Goal: Task Accomplishment & Management: Manage account settings

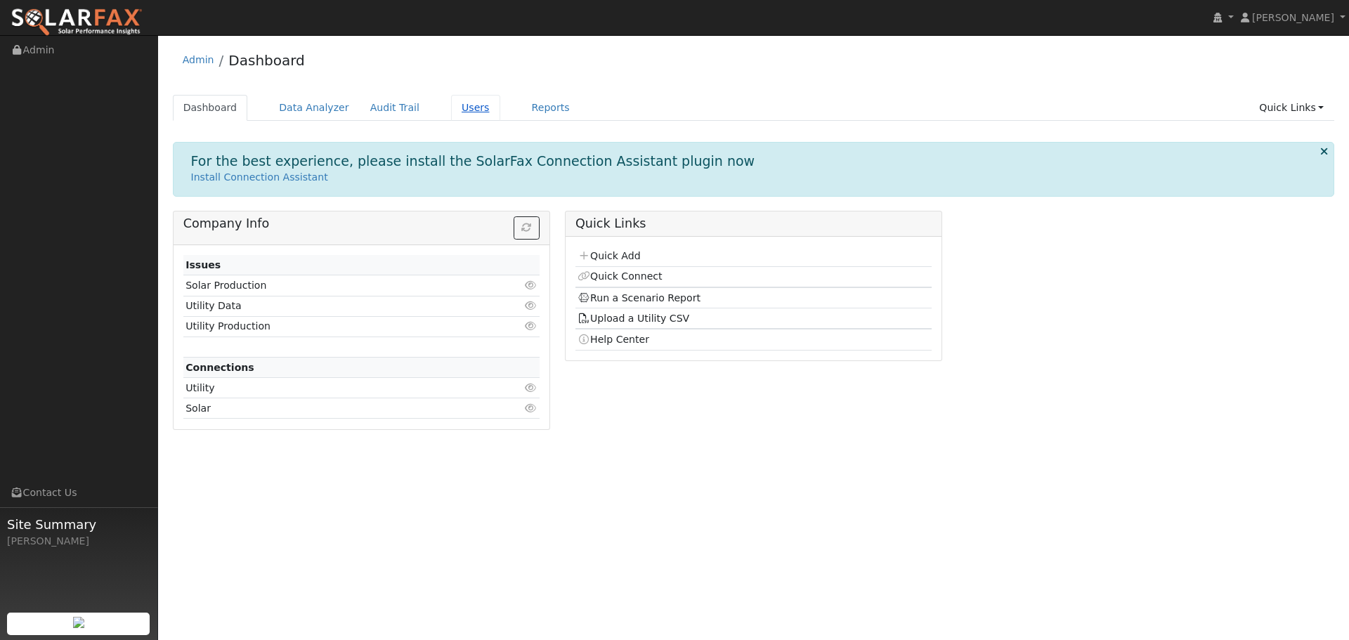
click at [469, 107] on link "Users" at bounding box center [475, 108] width 49 height 26
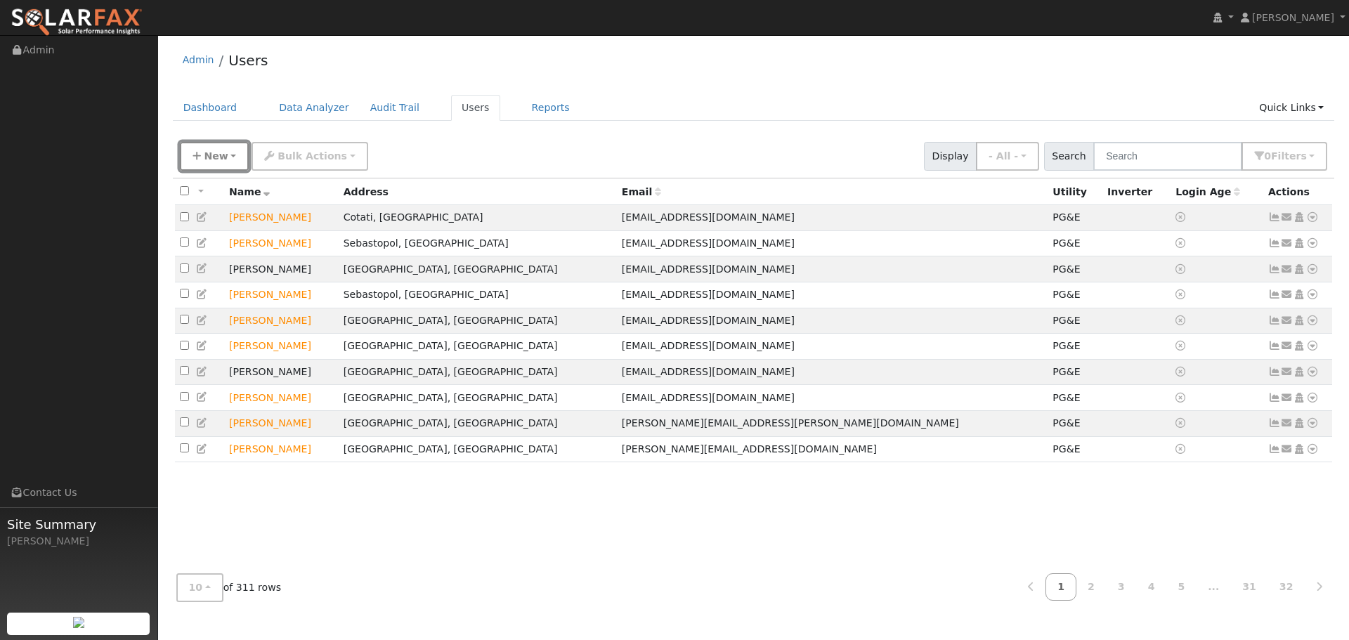
click at [232, 158] on button "New" at bounding box center [215, 156] width 70 height 29
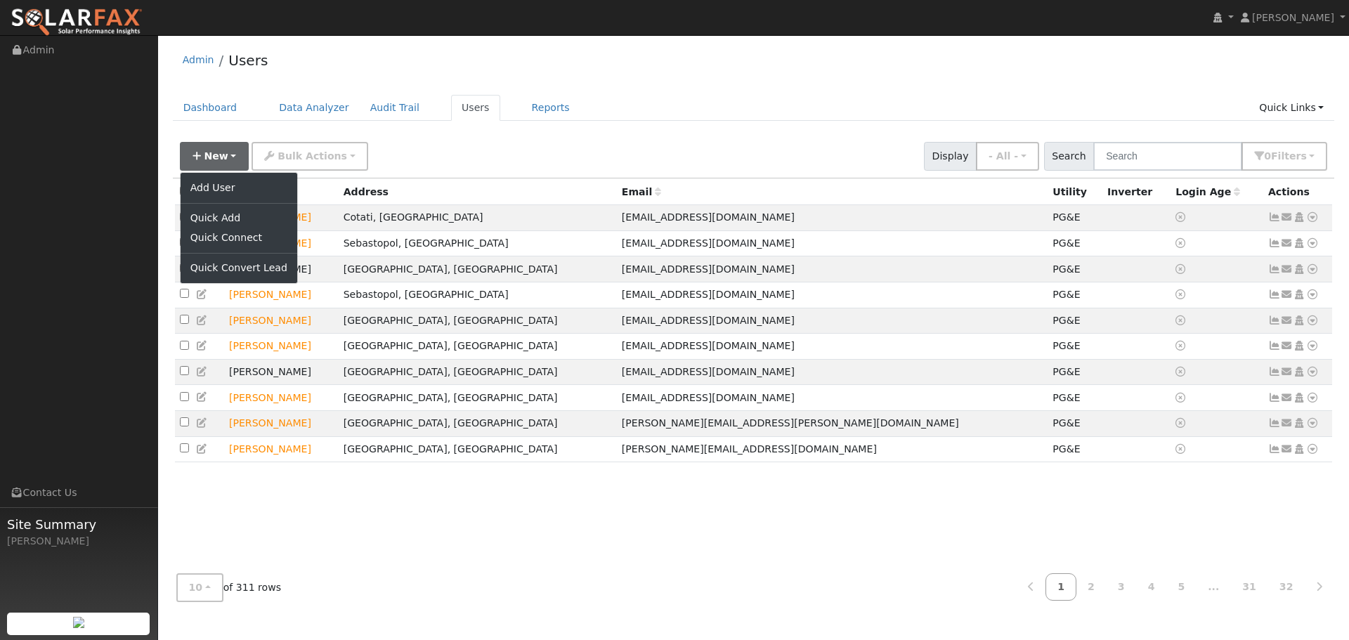
drag, startPoint x: 401, startPoint y: 157, endPoint x: 571, endPoint y: 115, distance: 175.1
click at [405, 152] on div "New Add User Quick Add Quick Connect Quick Convert Lead Bulk Actions Send Email…" at bounding box center [753, 154] width 1153 height 34
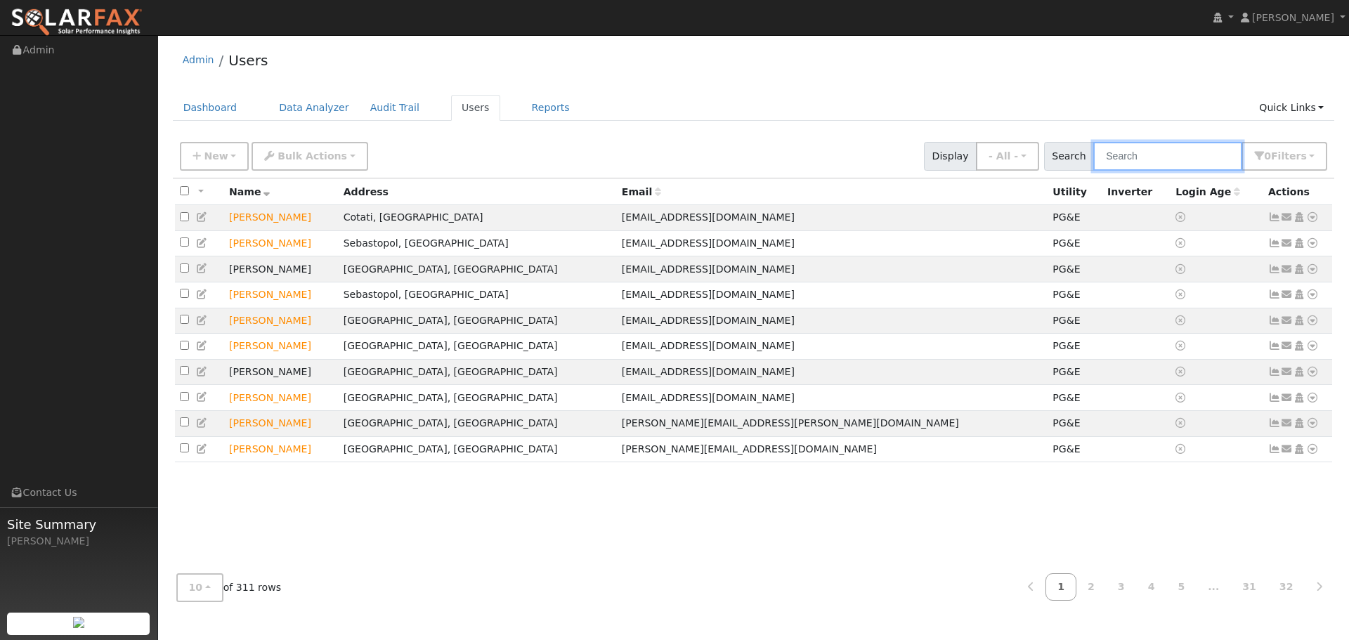
click at [1141, 155] on input "text" at bounding box center [1167, 156] width 149 height 29
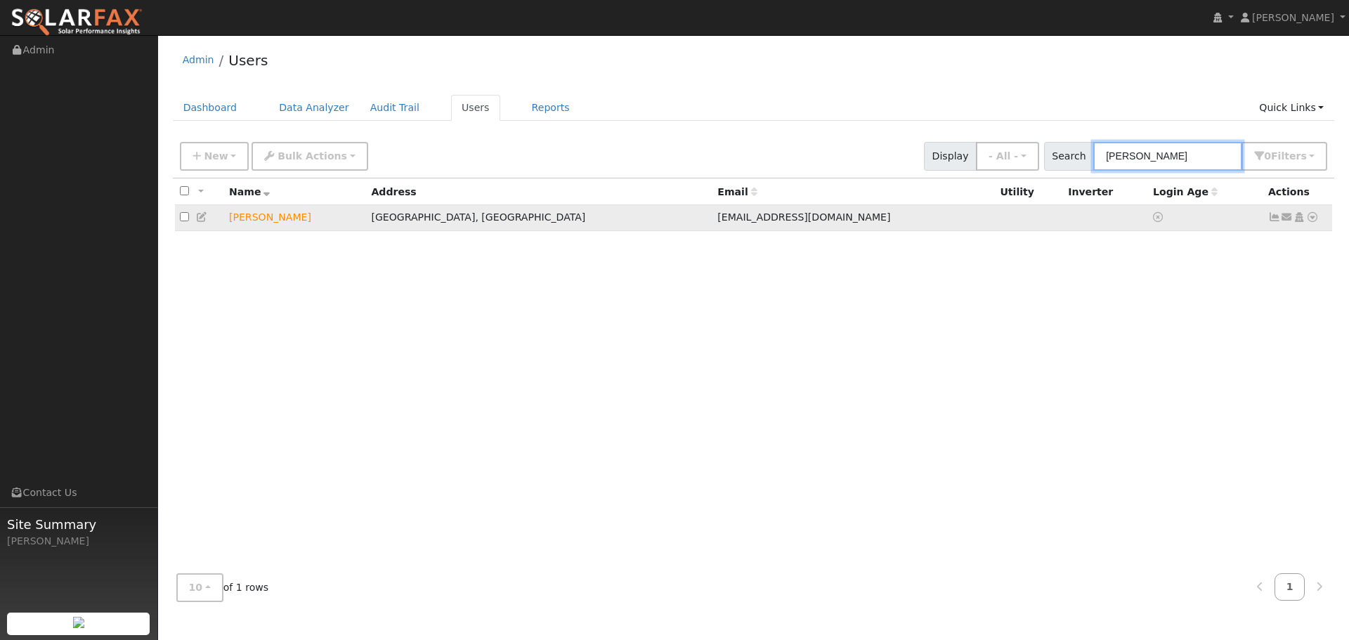
type input "romer"
click at [195, 214] on td at bounding box center [199, 218] width 49 height 26
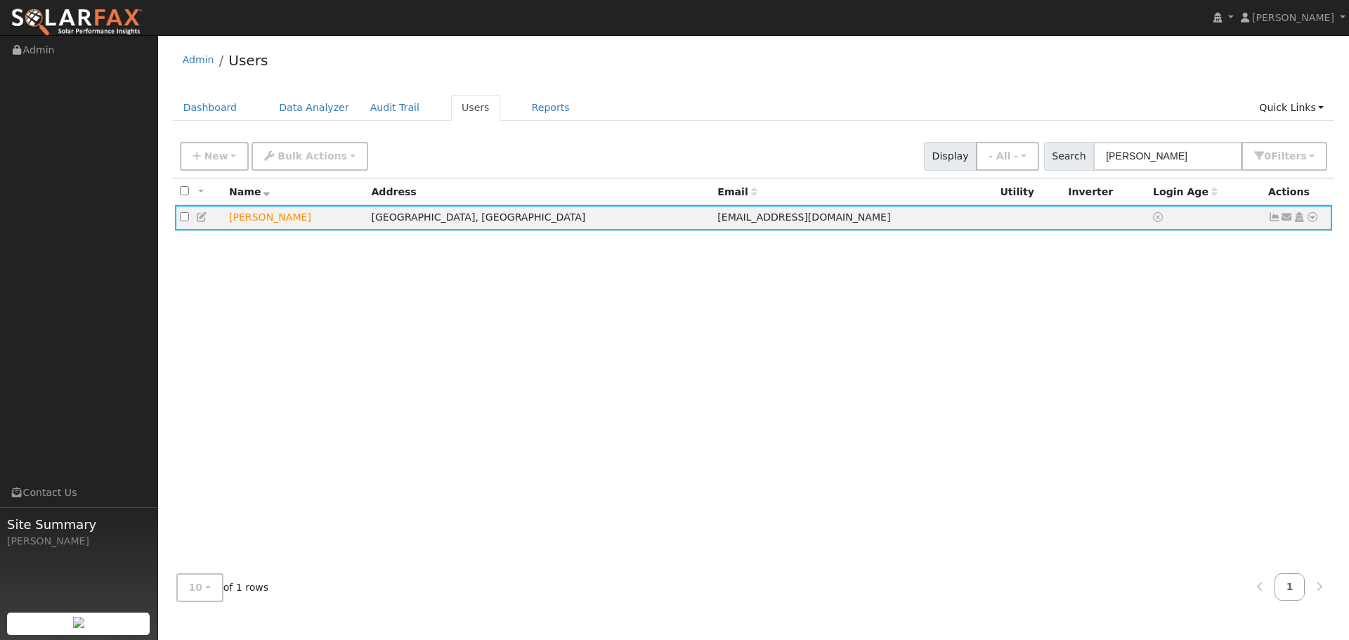
click at [198, 217] on icon at bounding box center [202, 217] width 13 height 10
type input "10/29/2025"
checkbox input "true"
type input "Kim"
type input "Romero"
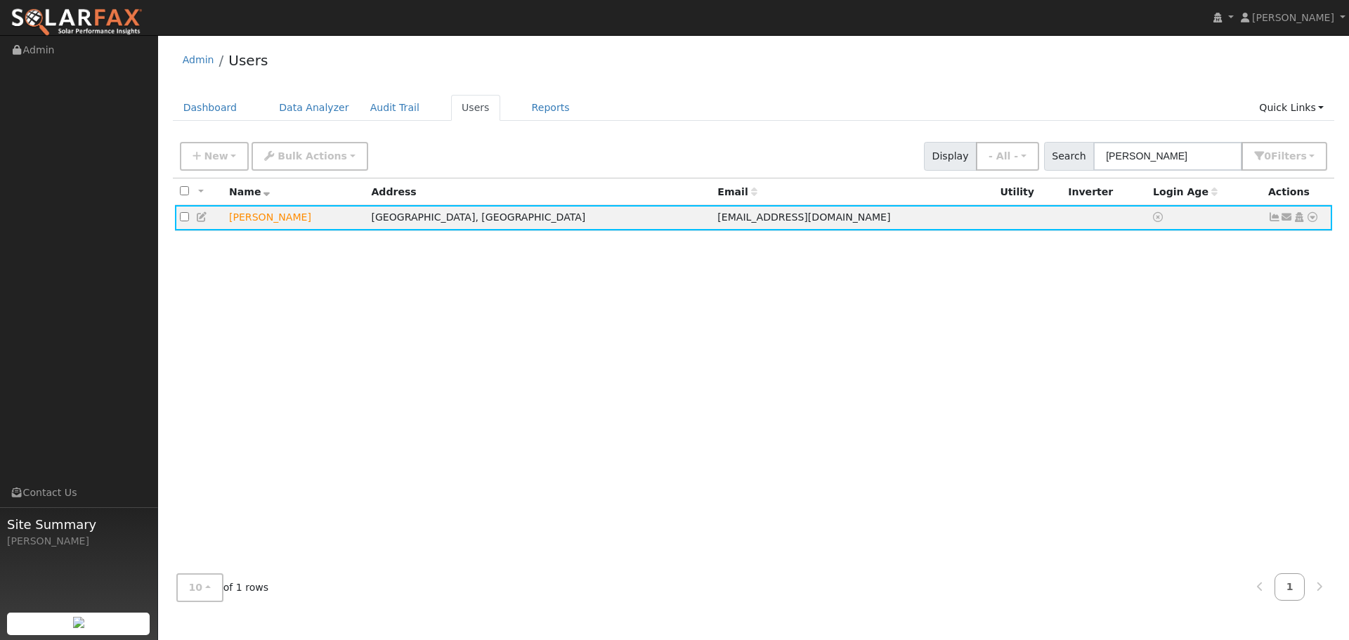
type input "[EMAIL_ADDRESS][DOMAIN_NAME]"
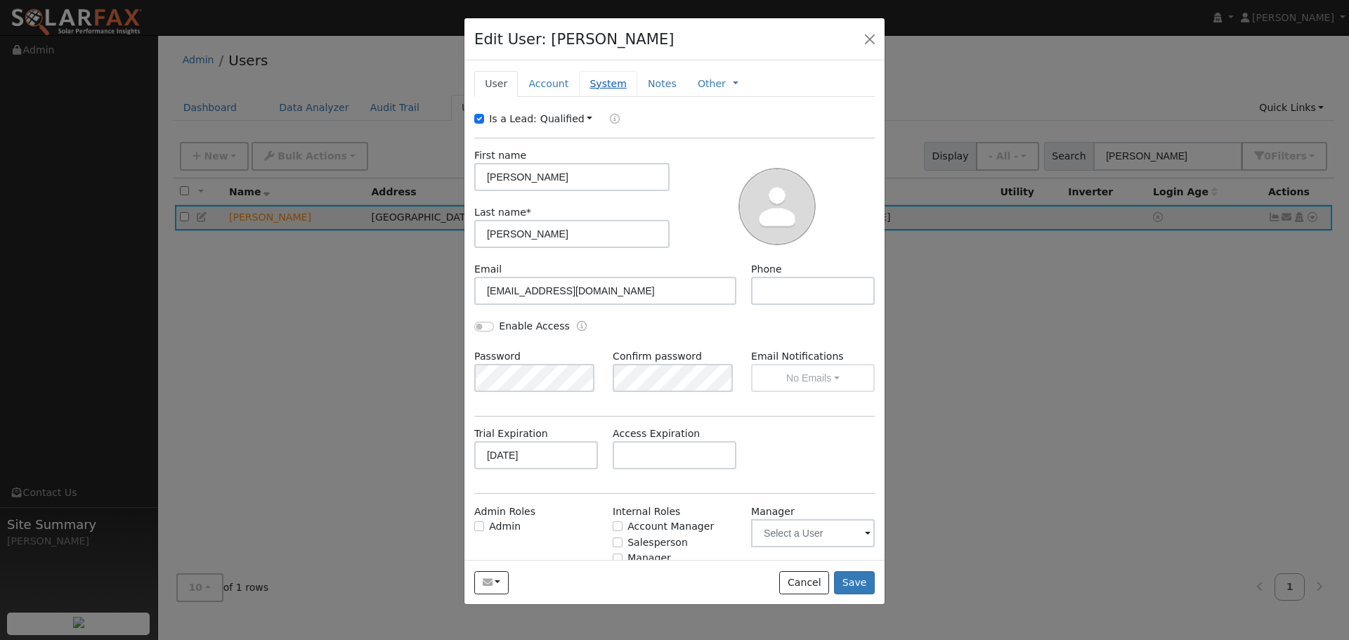
click at [604, 88] on link "System" at bounding box center [608, 84] width 58 height 26
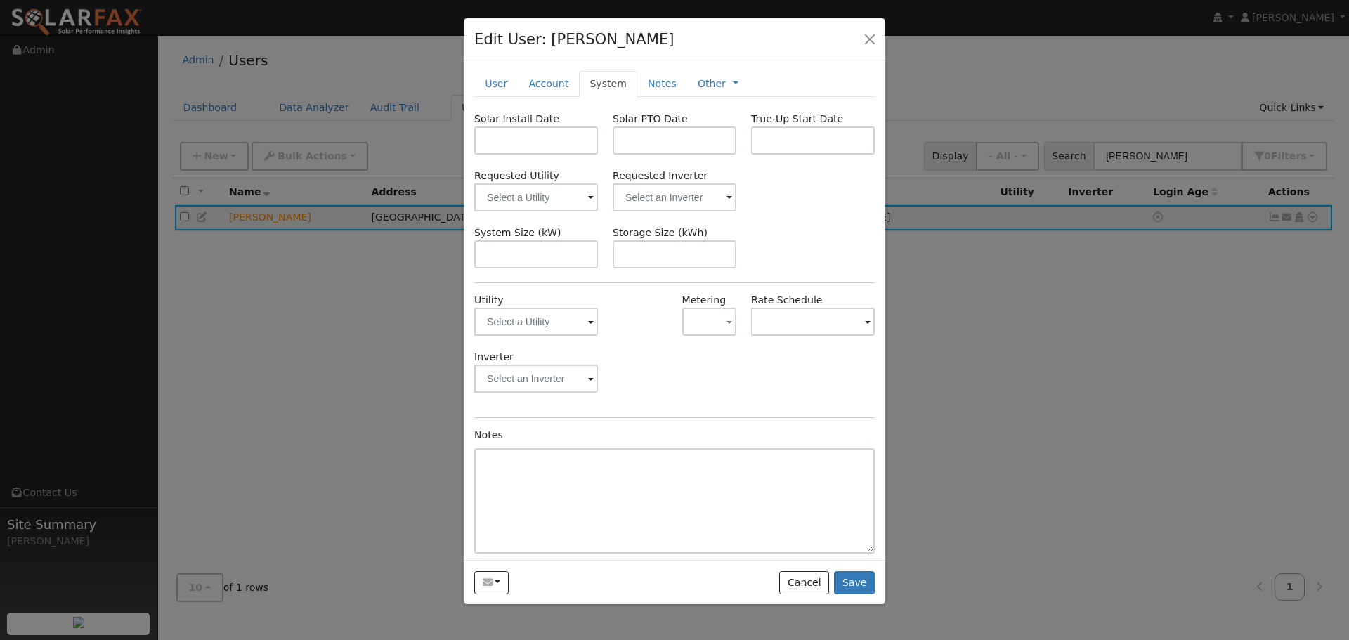
click at [588, 327] on span at bounding box center [591, 323] width 6 height 16
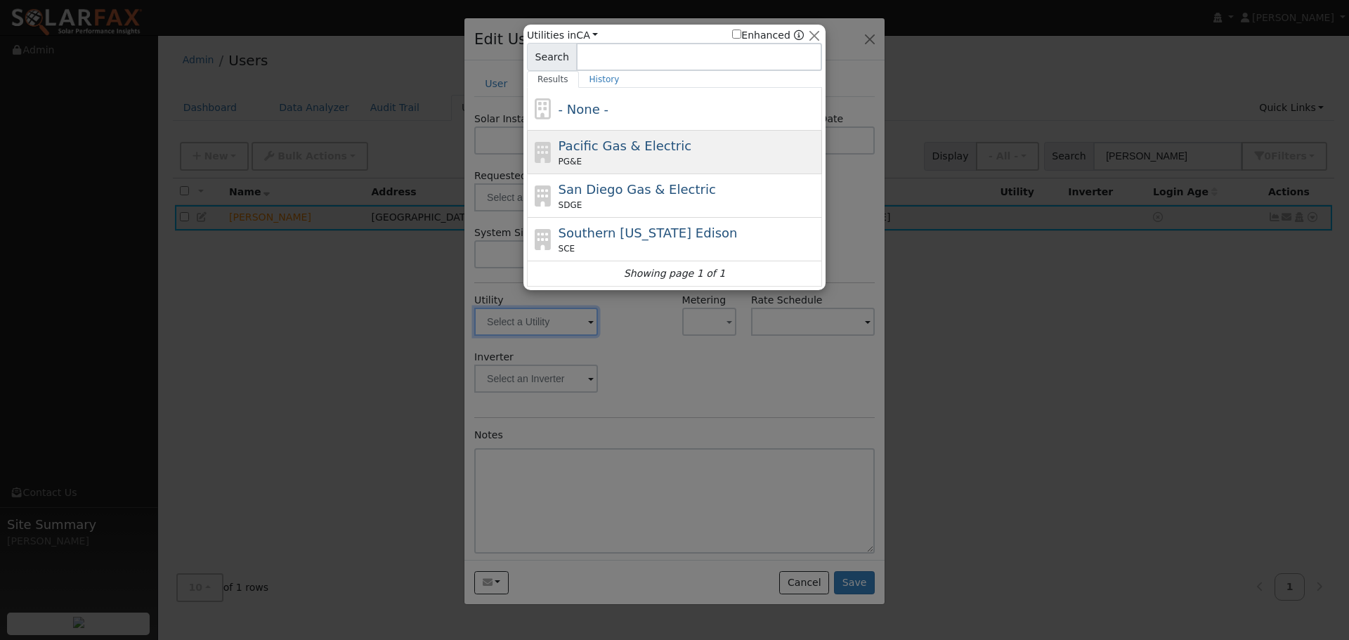
click at [608, 164] on div "PG&E" at bounding box center [688, 161] width 261 height 13
type input "PG&E"
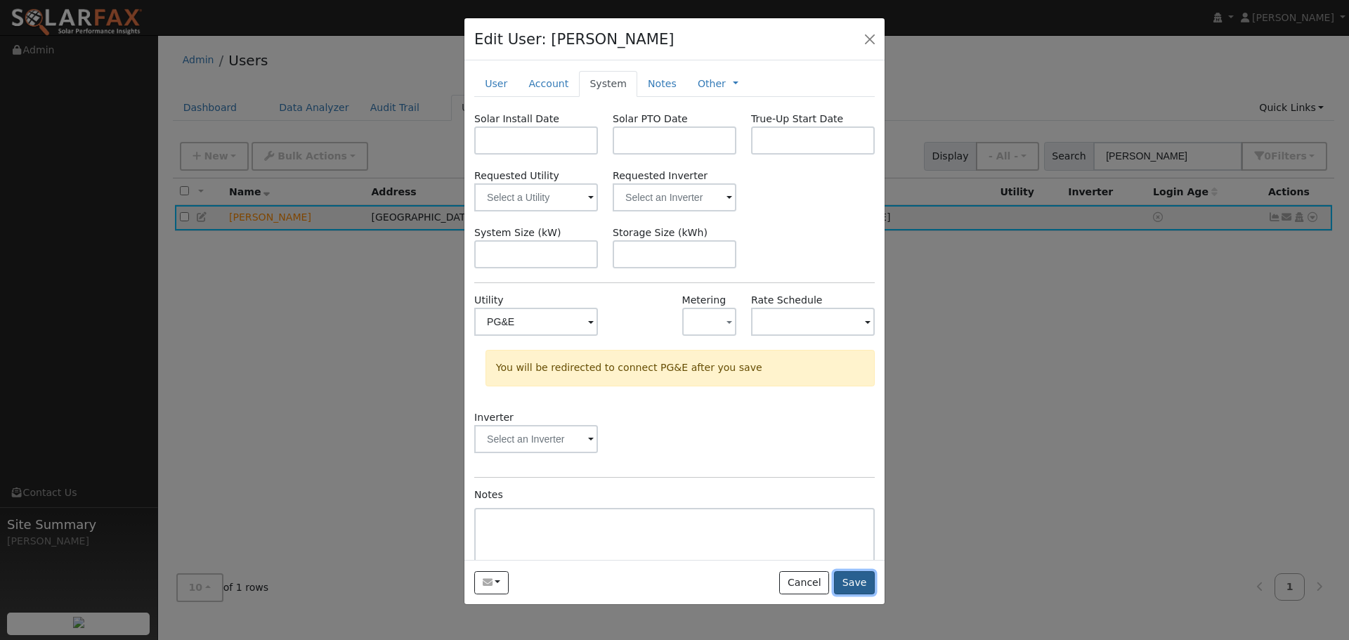
click at [856, 576] on button "Save" at bounding box center [854, 583] width 41 height 24
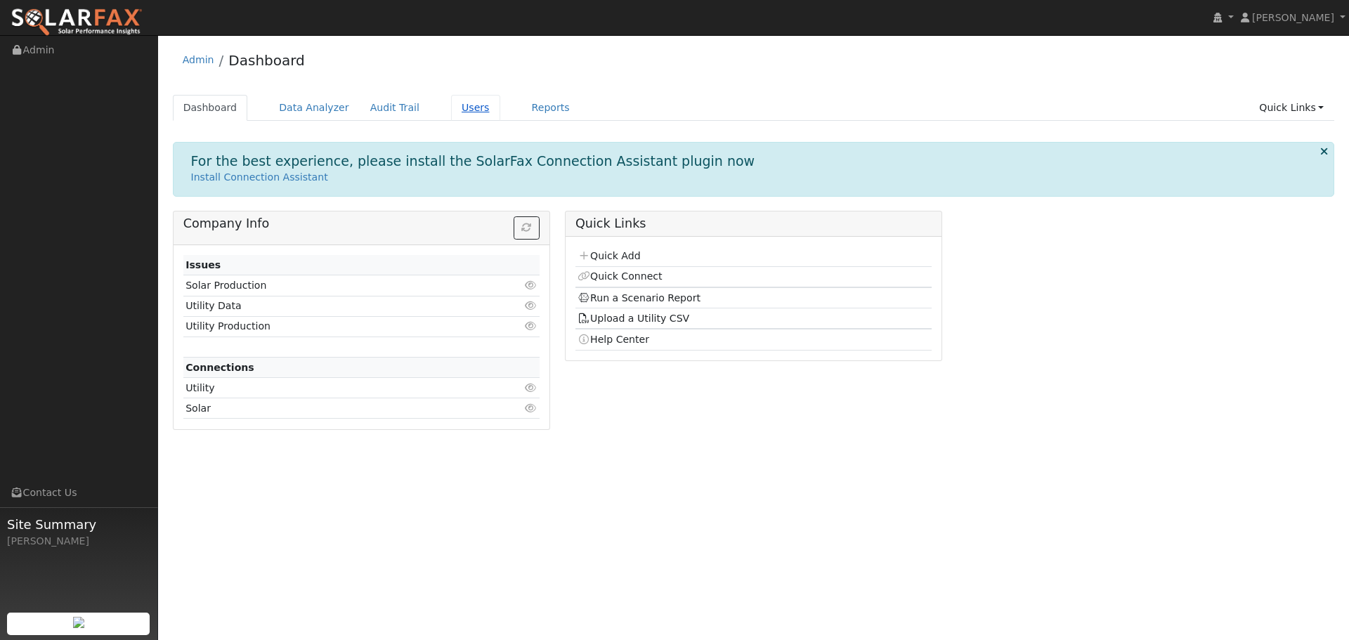
click at [453, 104] on link "Users" at bounding box center [475, 108] width 49 height 26
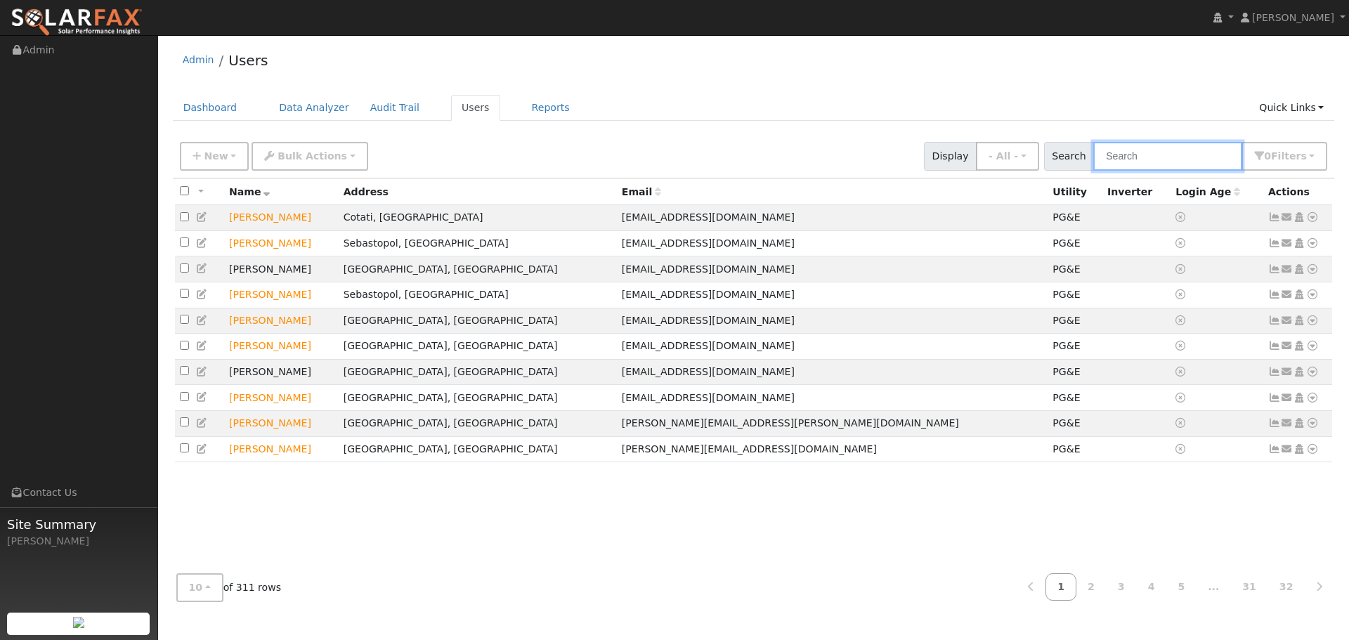
click at [1169, 157] on input "text" at bounding box center [1167, 156] width 149 height 29
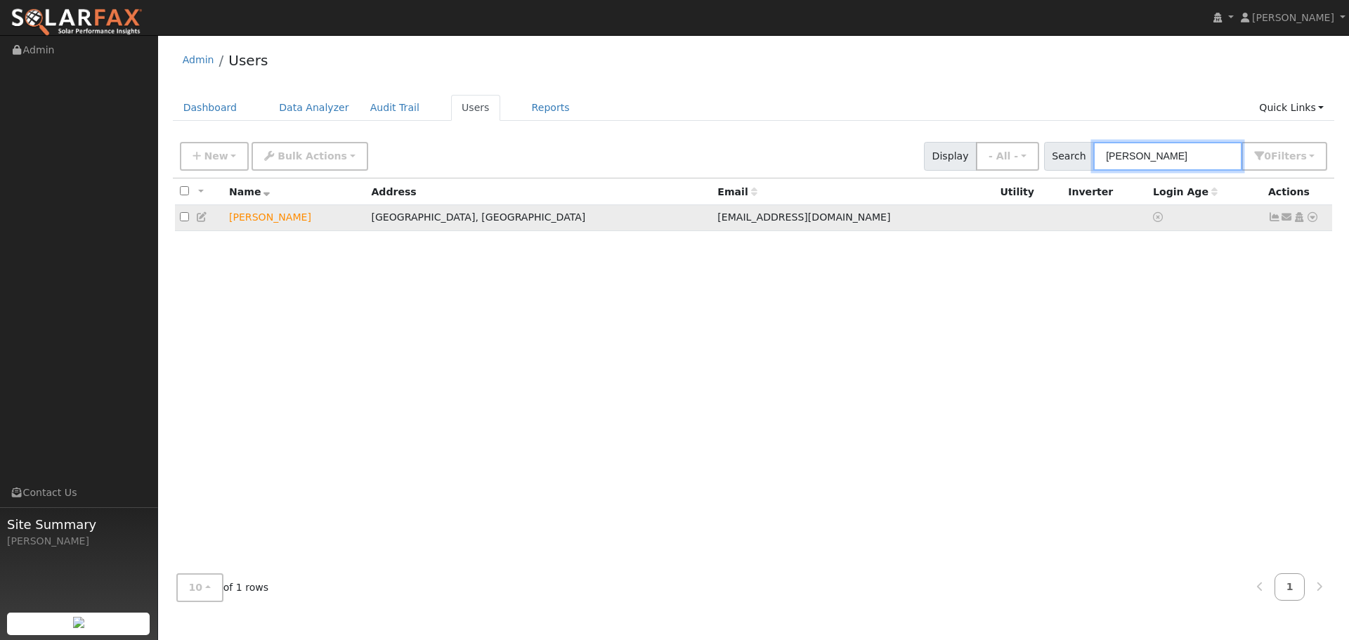
type input "romer"
click at [204, 216] on icon at bounding box center [202, 217] width 13 height 10
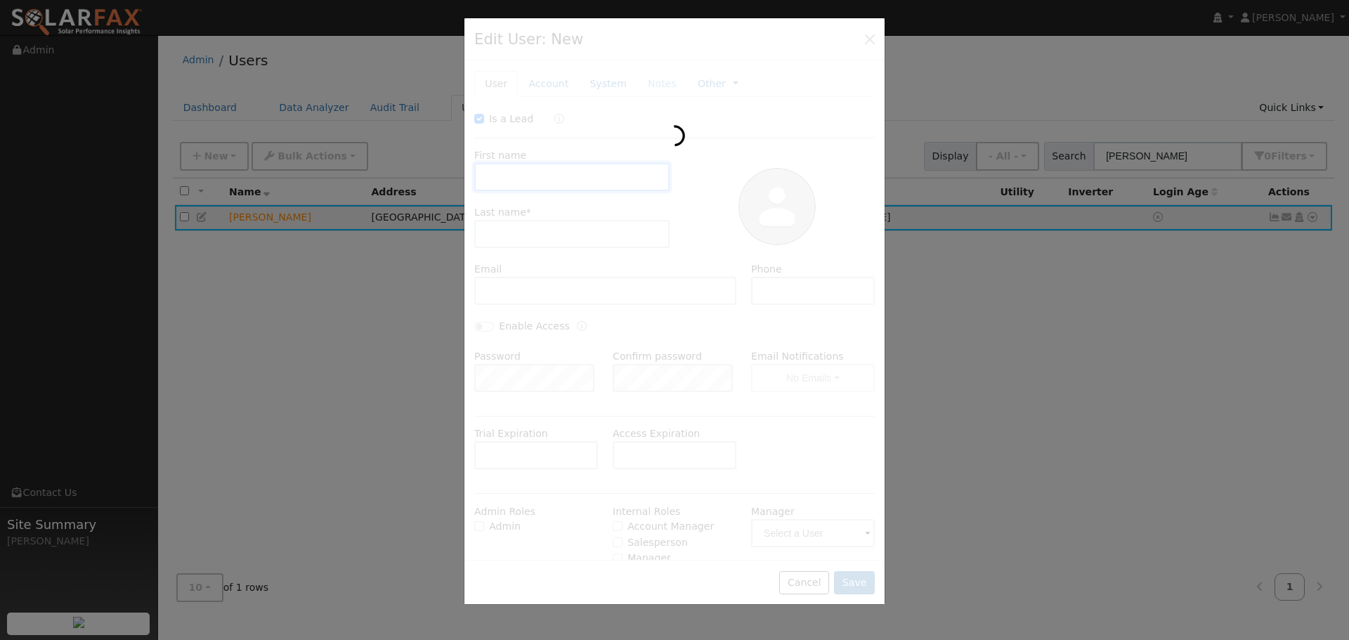
type input "10/29/2025"
checkbox input "true"
type input "Kim"
type input "Romero"
type input "[EMAIL_ADDRESS][DOMAIN_NAME]"
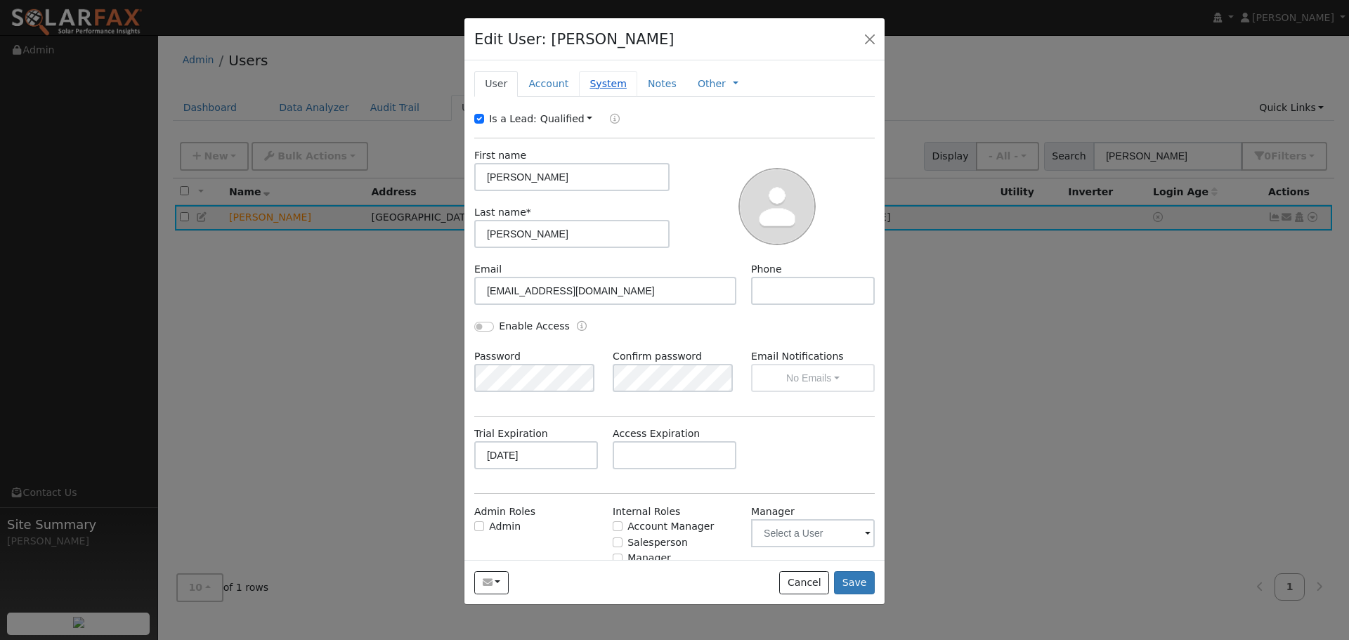
click at [588, 82] on link "System" at bounding box center [608, 84] width 58 height 26
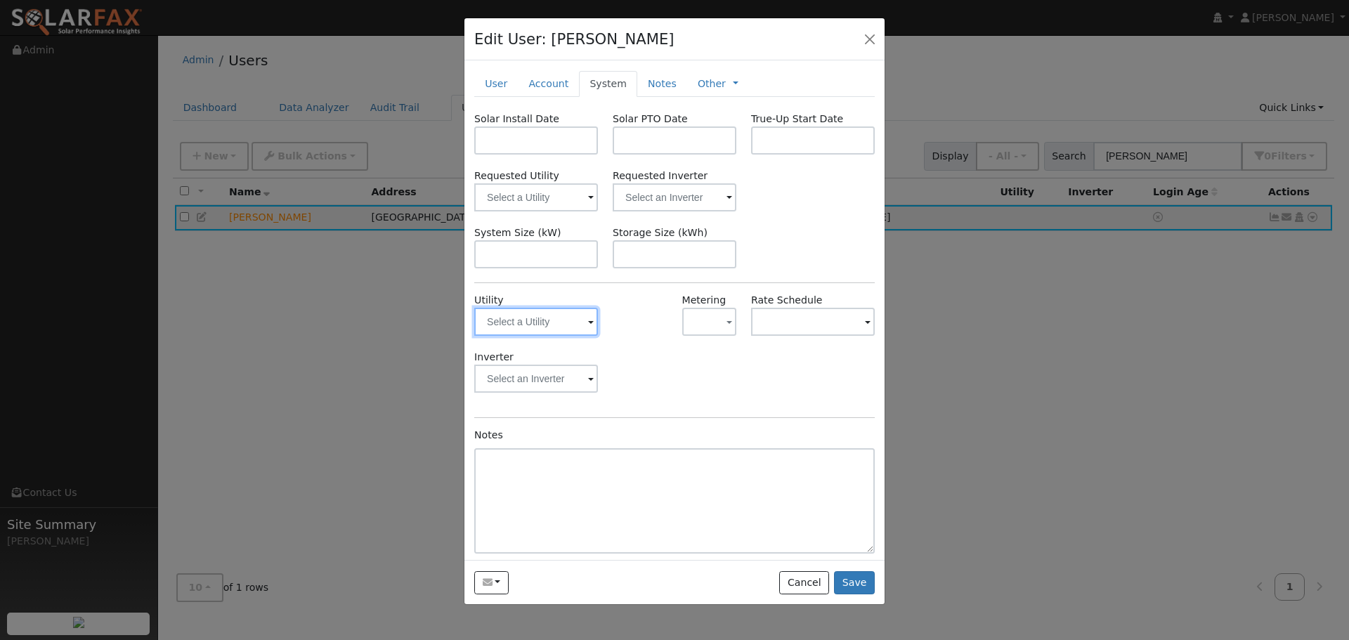
click at [588, 320] on div at bounding box center [536, 322] width 124 height 28
click at [588, 320] on span at bounding box center [591, 323] width 6 height 16
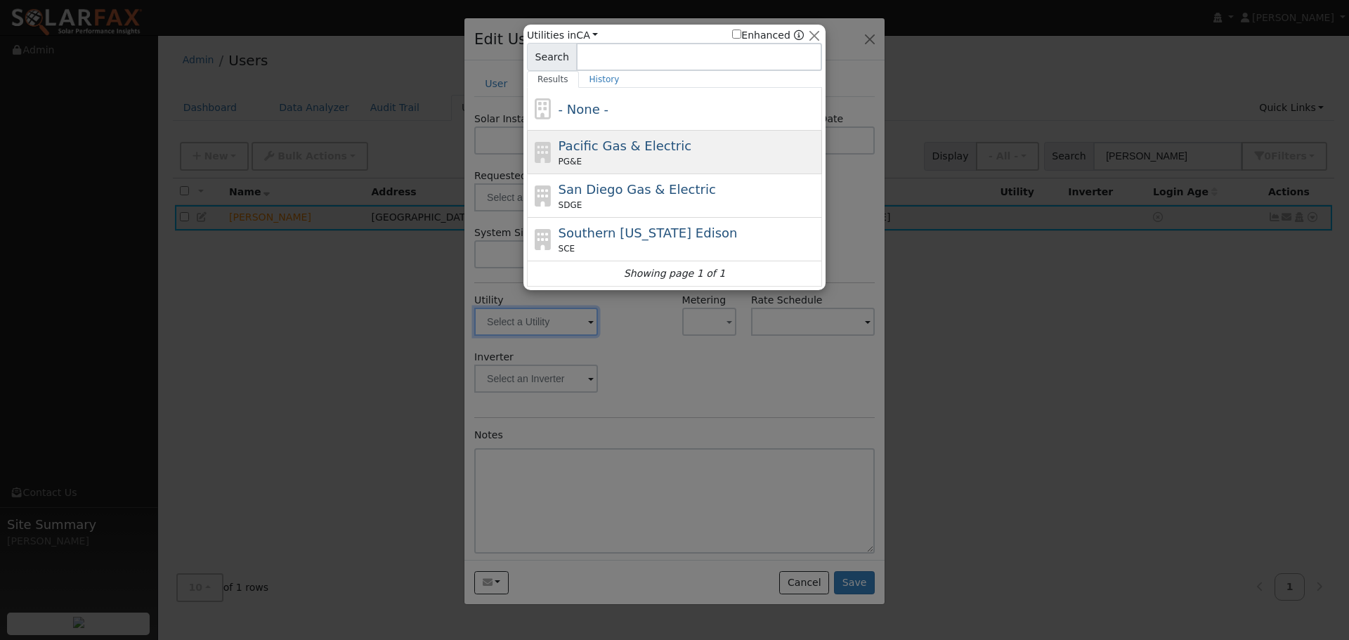
click at [640, 165] on div "PG&E" at bounding box center [688, 161] width 261 height 13
type input "PG&E"
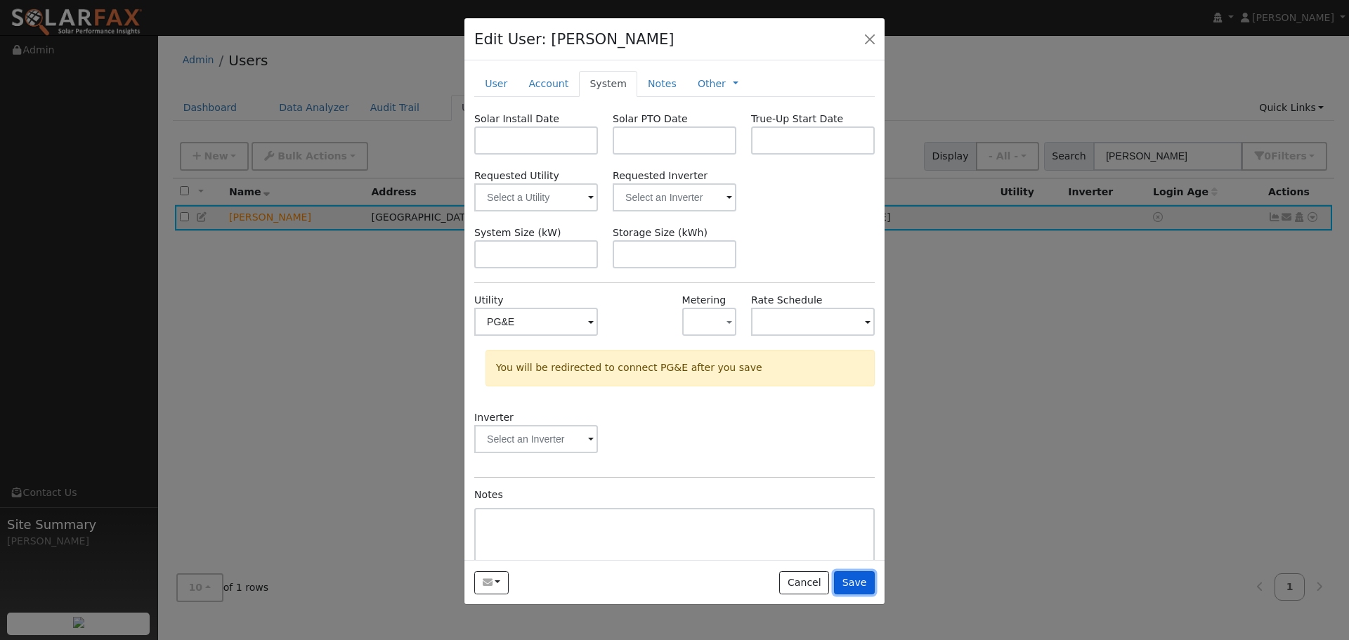
click at [855, 580] on button "Save" at bounding box center [854, 583] width 41 height 24
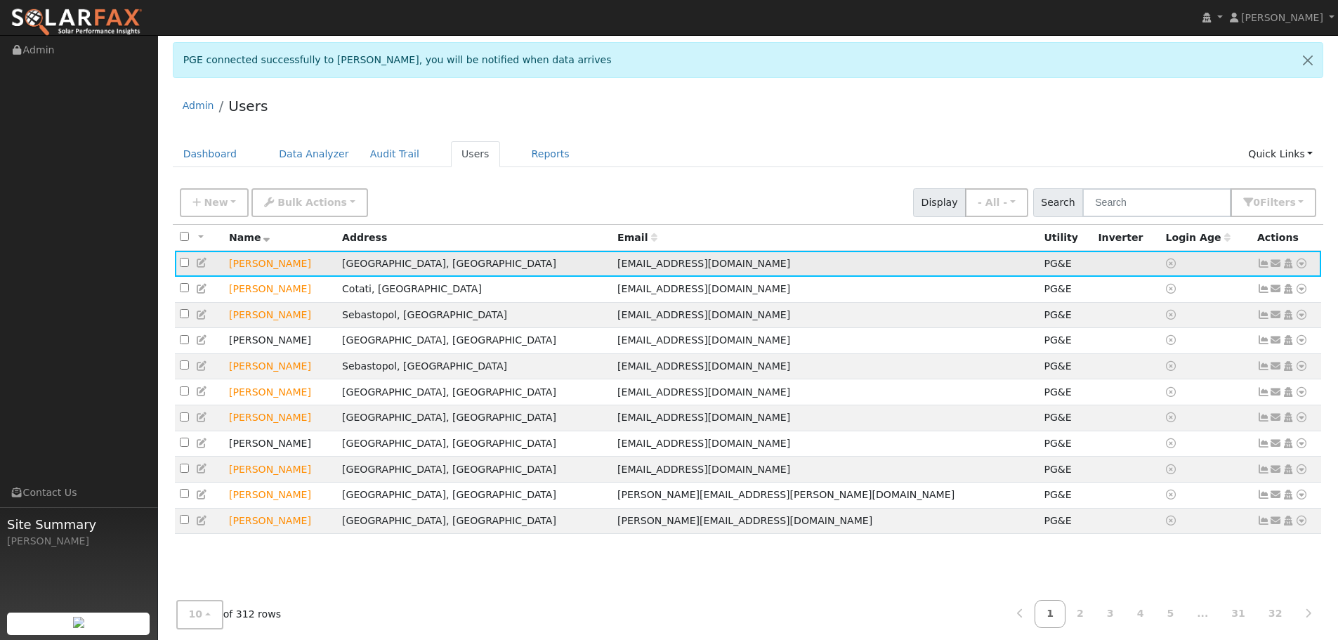
click at [1301, 266] on icon at bounding box center [1301, 263] width 13 height 10
click at [1169, 362] on link "Export to CSV" at bounding box center [1152, 359] width 103 height 20
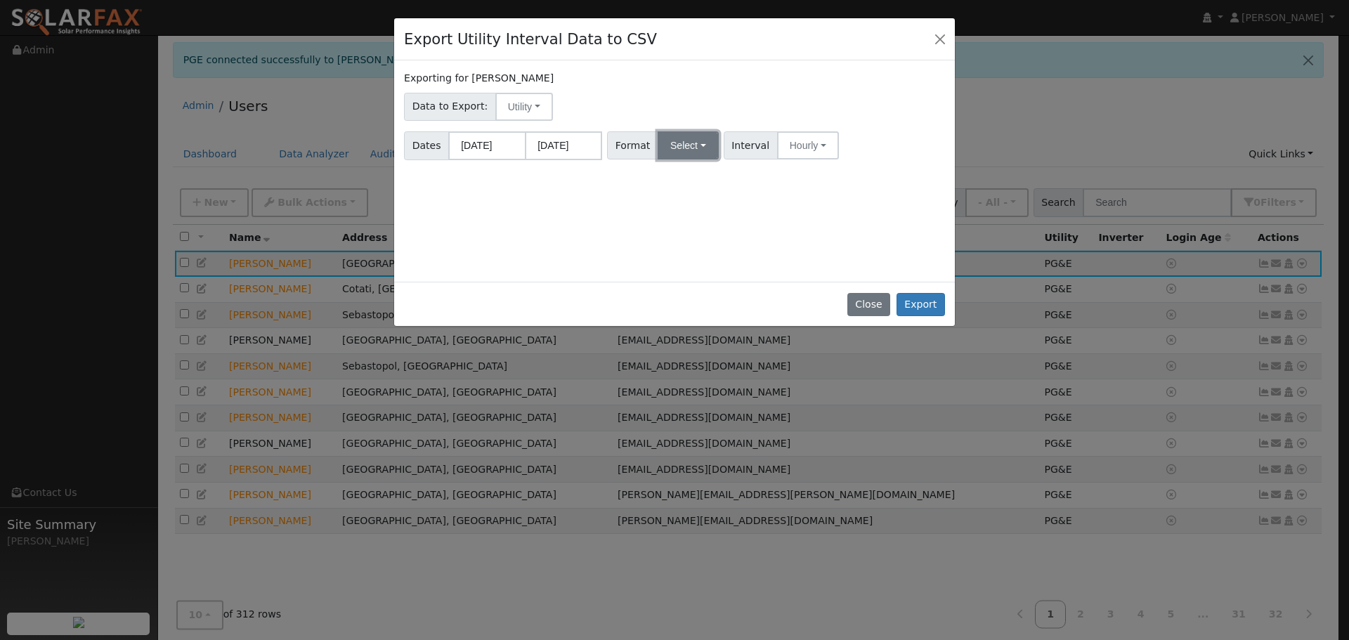
click at [672, 155] on button "Select" at bounding box center [687, 145] width 61 height 28
drag, startPoint x: 766, startPoint y: 192, endPoint x: 742, endPoint y: 171, distance: 30.9
click at [766, 192] on div "Exporting for [PERSON_NAME] Data to Export: Utility Utility Solar Dates [DATE] …" at bounding box center [674, 170] width 560 height 221
click at [706, 140] on button "Select" at bounding box center [687, 145] width 61 height 28
click at [528, 108] on button "Utility" at bounding box center [524, 107] width 58 height 28
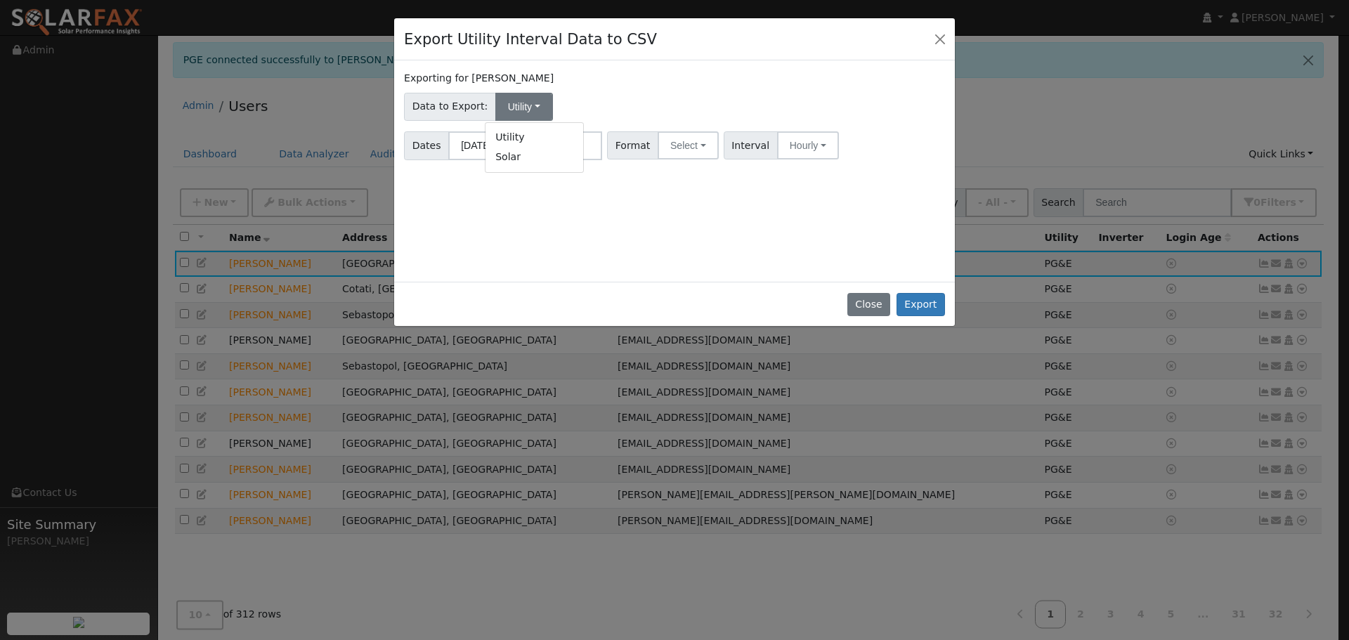
drag, startPoint x: 729, startPoint y: 254, endPoint x: 741, endPoint y: 245, distance: 15.0
click at [729, 251] on div "Exporting for [PERSON_NAME] Data to Export: Utility Utility Solar Dates [DATE] …" at bounding box center [674, 170] width 560 height 221
drag, startPoint x: 938, startPoint y: 38, endPoint x: 1191, endPoint y: 172, distance: 285.6
click at [941, 39] on button "Close" at bounding box center [940, 39] width 20 height 20
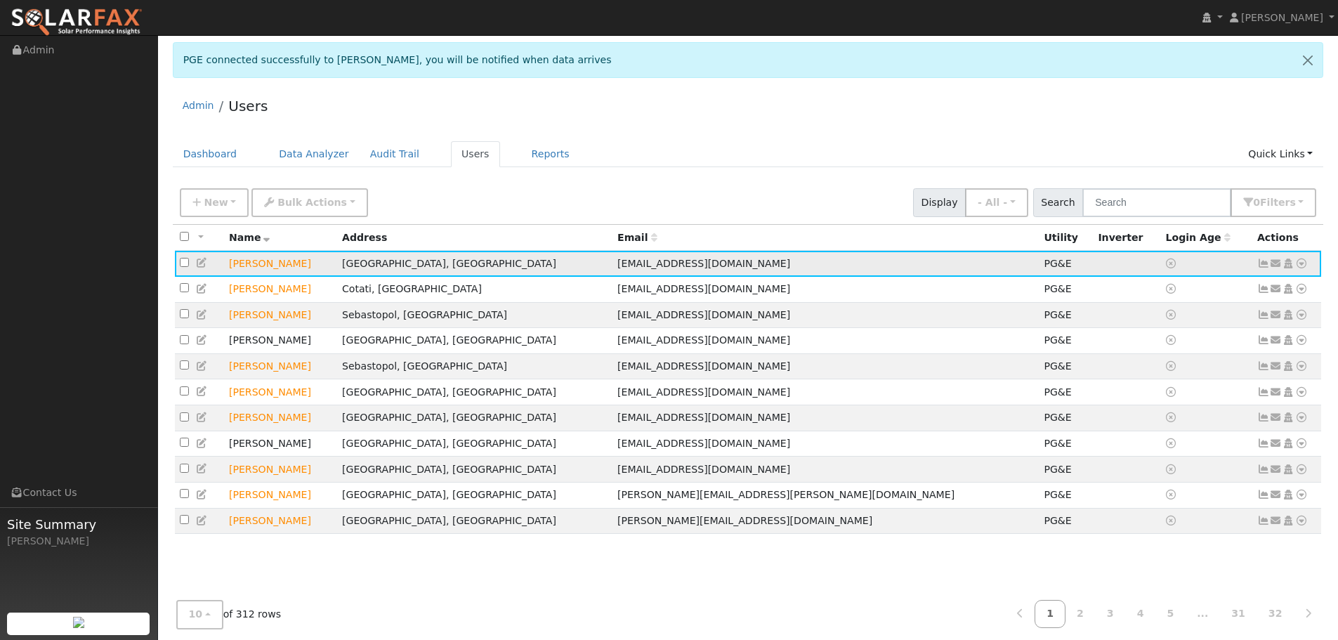
click at [1304, 271] on link at bounding box center [1301, 263] width 13 height 15
click at [1149, 360] on link "Export to CSV" at bounding box center [1152, 359] width 103 height 20
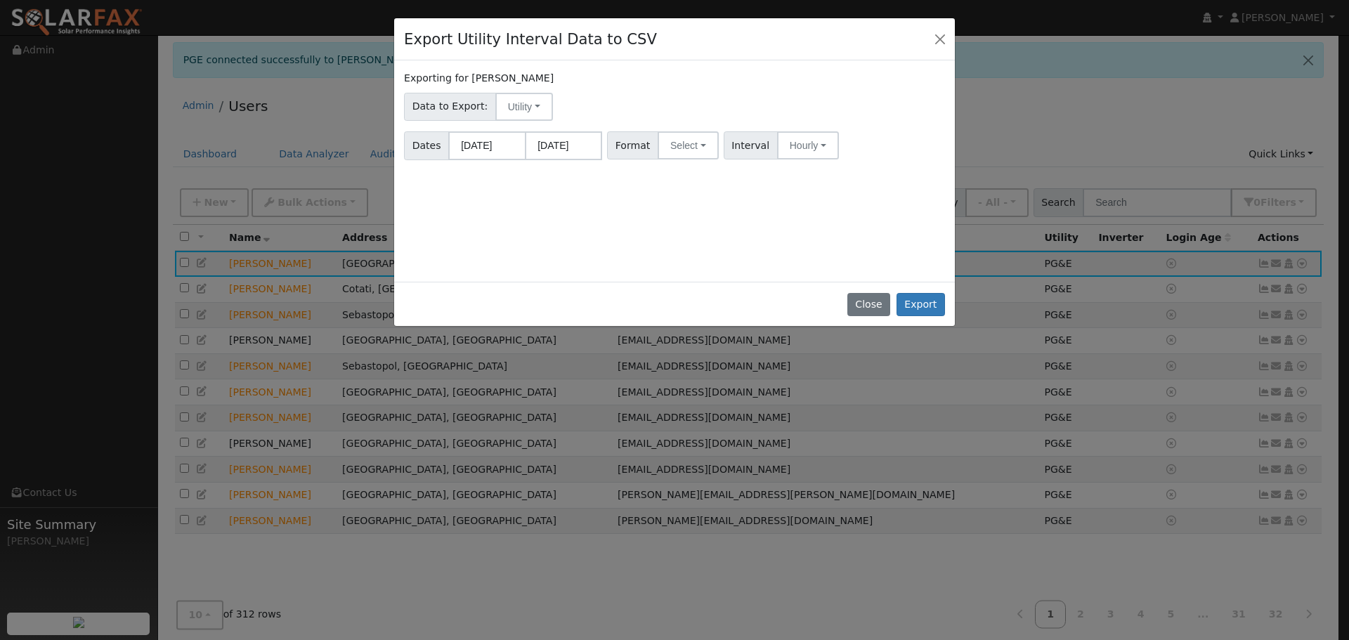
click at [710, 148] on div "Format Select Generic PG&E SCE SDGE Aurora Energy Toolbase OpenSolar Solargraf" at bounding box center [663, 145] width 116 height 28
click at [704, 152] on button "Select" at bounding box center [687, 145] width 61 height 28
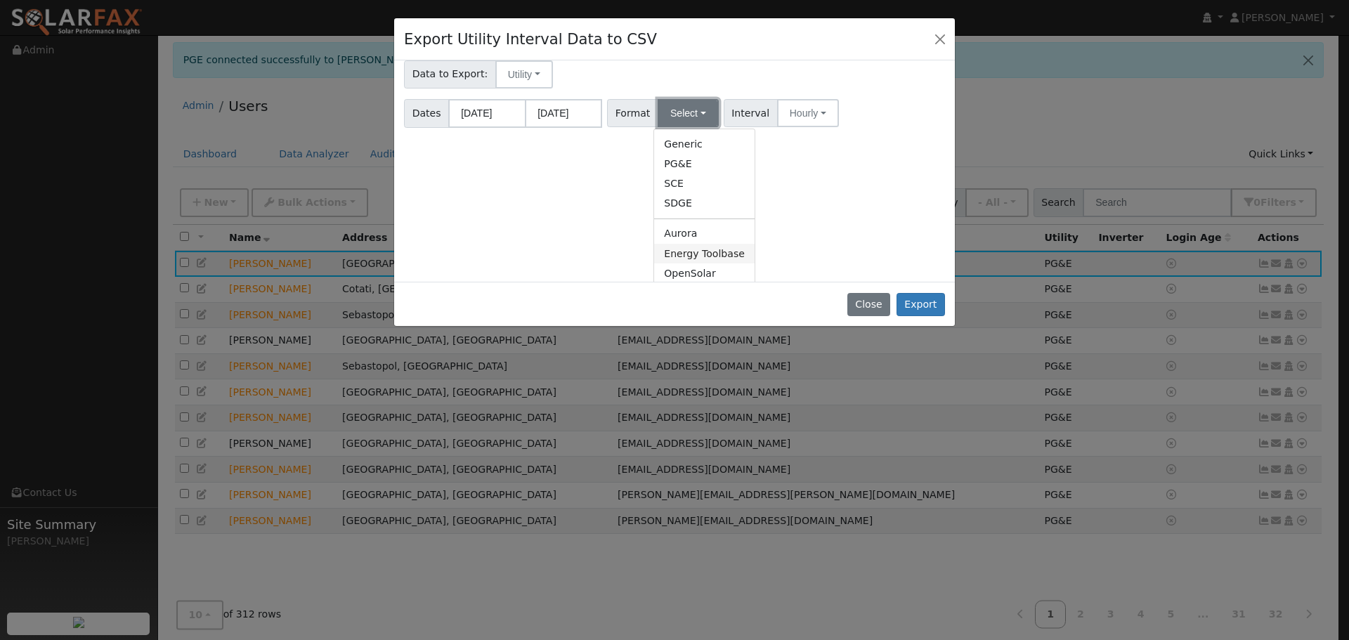
scroll to position [59, 0]
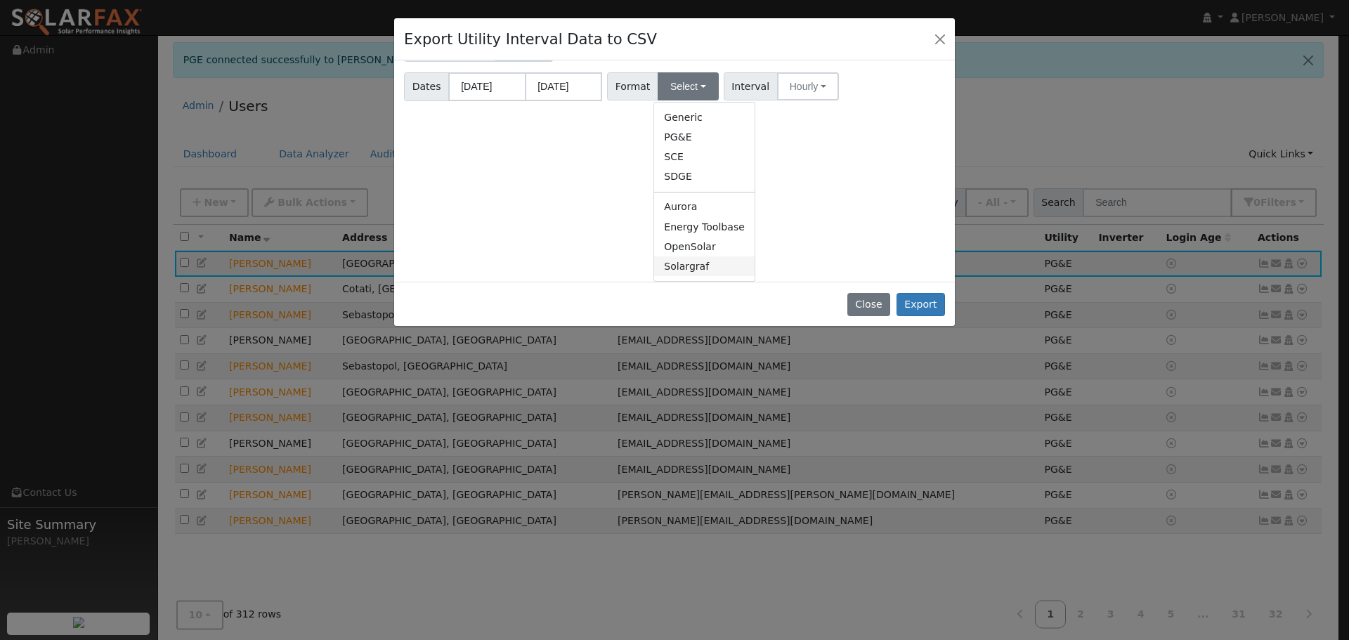
click at [699, 274] on link "Solargraf" at bounding box center [704, 266] width 100 height 20
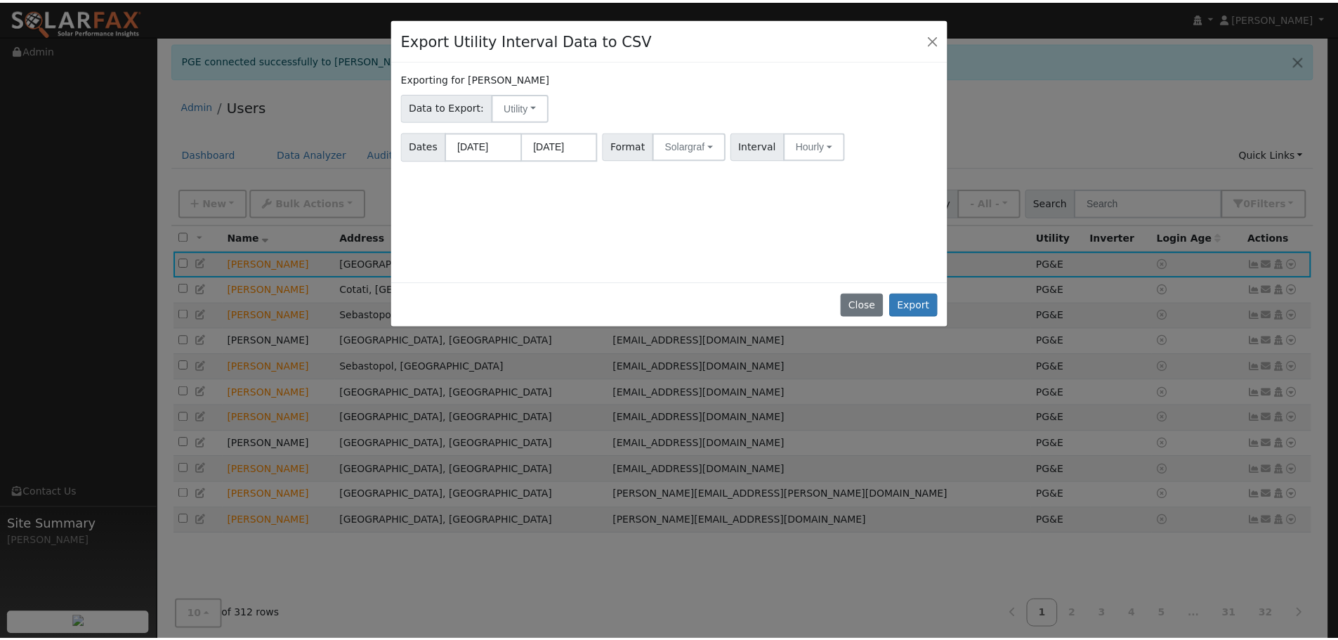
scroll to position [0, 0]
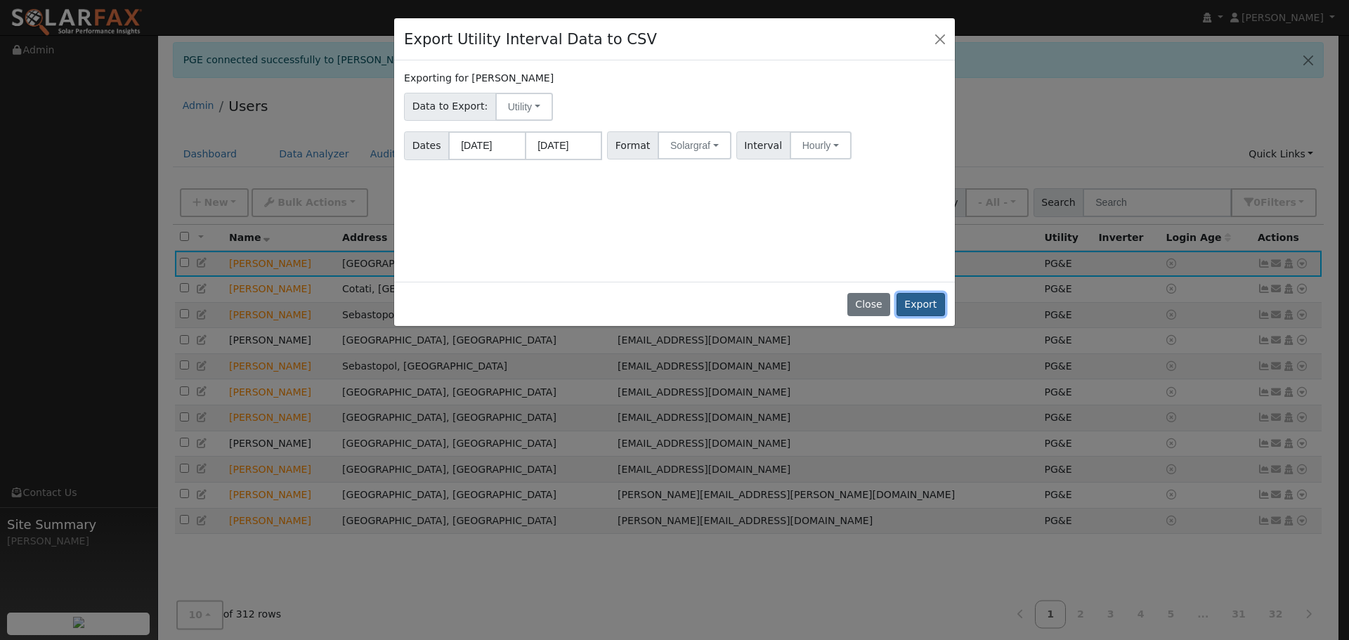
click at [917, 300] on button "Export" at bounding box center [920, 305] width 48 height 24
click at [533, 105] on button "Utility" at bounding box center [524, 107] width 58 height 28
click at [524, 162] on link "Solar" at bounding box center [534, 157] width 98 height 20
click at [914, 299] on button "Export" at bounding box center [920, 305] width 48 height 24
click at [531, 107] on button "Solar" at bounding box center [523, 107] width 56 height 28
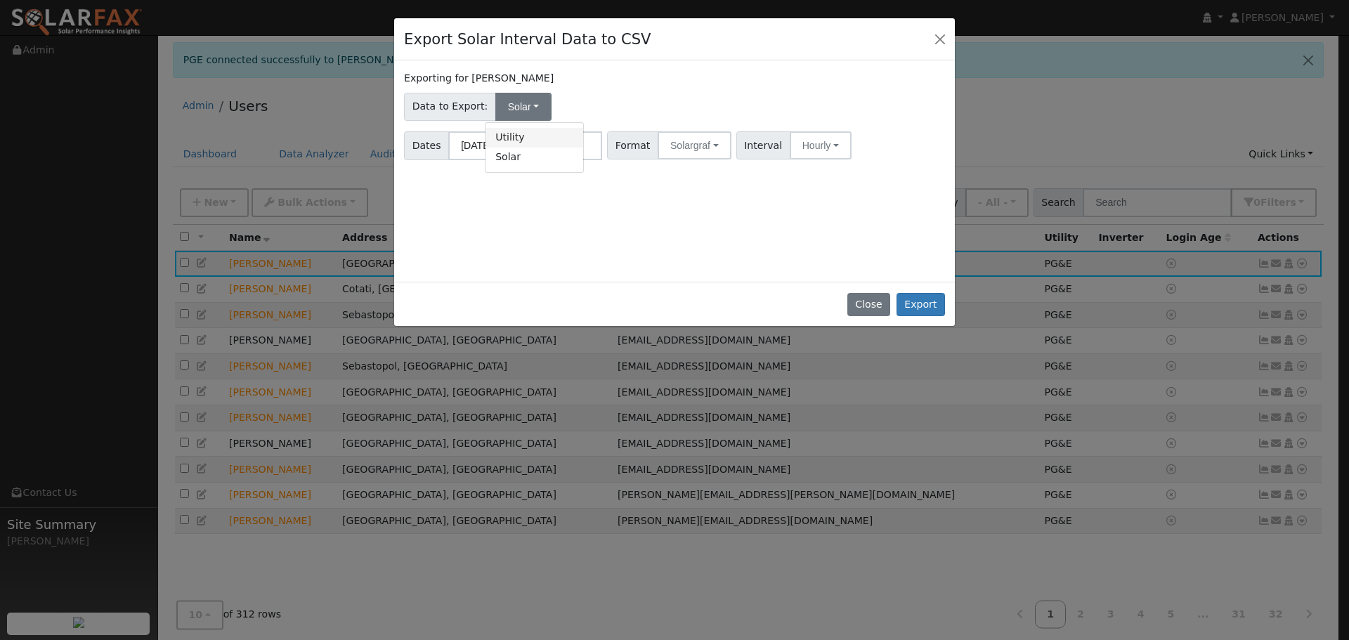
click at [532, 140] on link "Utility" at bounding box center [534, 138] width 98 height 20
click at [926, 303] on button "Export" at bounding box center [920, 305] width 48 height 24
click at [957, 44] on div "Export Utility Interval Data to CSV Exporting for [PERSON_NAME] Data to Export:…" at bounding box center [674, 320] width 1349 height 640
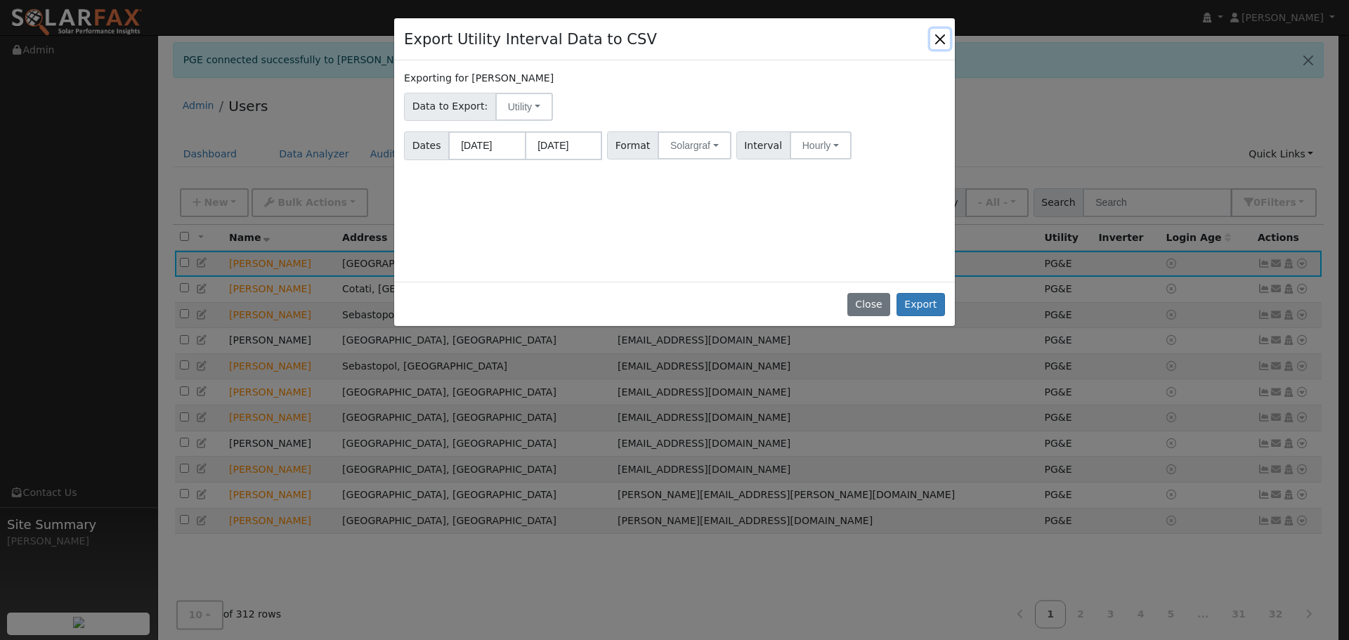
drag, startPoint x: 945, startPoint y: 35, endPoint x: 897, endPoint y: 54, distance: 51.4
click at [943, 34] on button "Close" at bounding box center [940, 39] width 20 height 20
